Goal: Task Accomplishment & Management: Complete application form

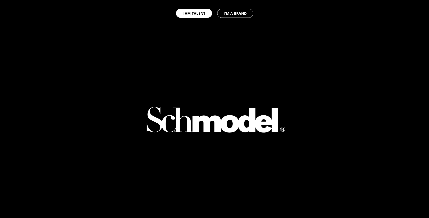
select select "GB"
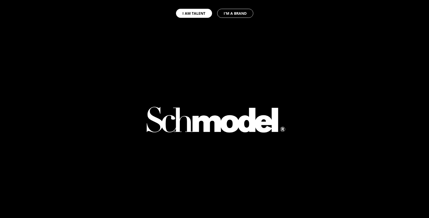
select select "GB"
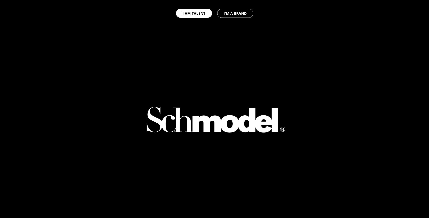
select select "GB"
